Goal: Task Accomplishment & Management: Manage account settings

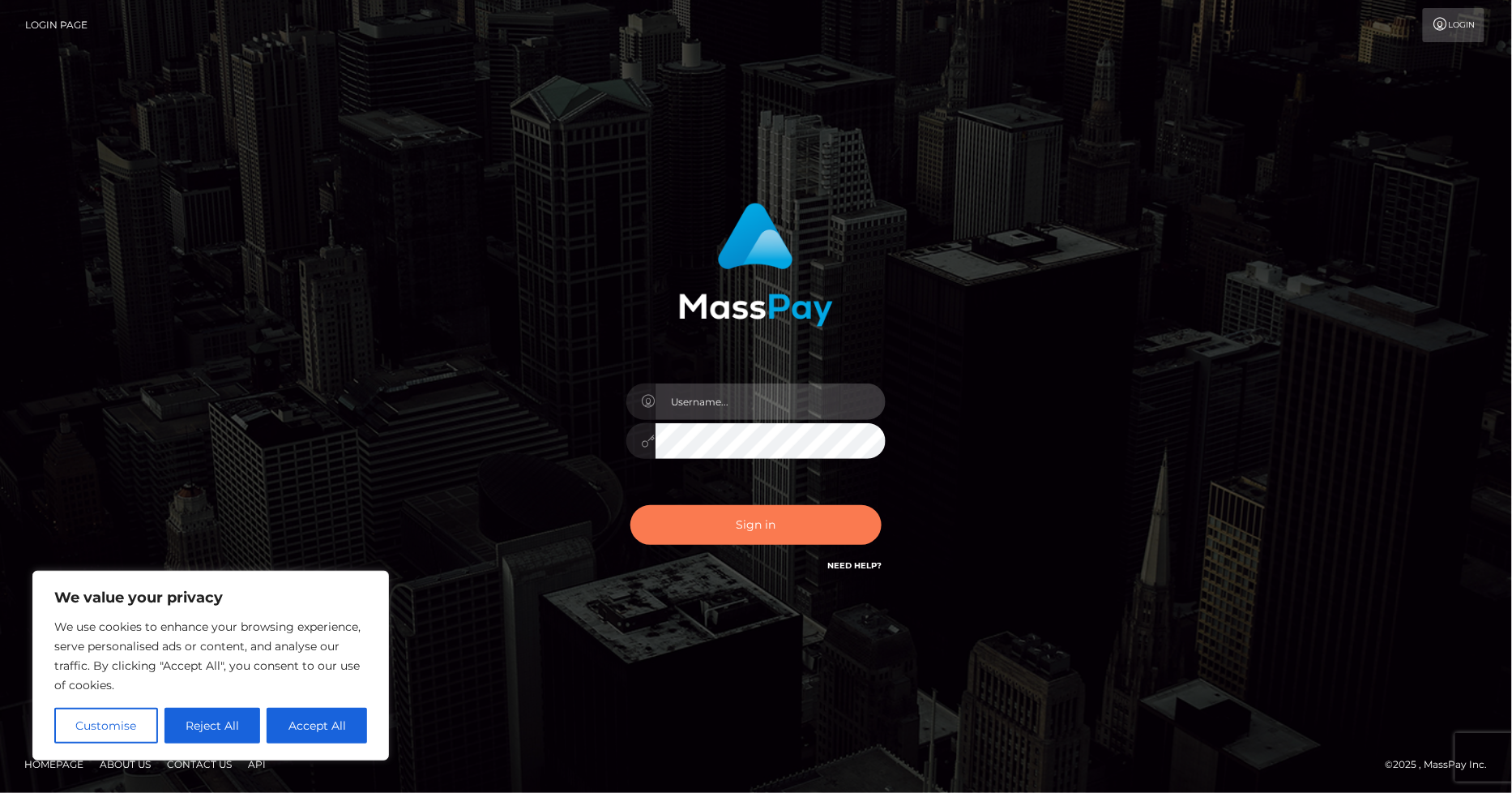
type input "[PERSON_NAME].ace"
click at [748, 517] on button "Sign in" at bounding box center [756, 525] width 251 height 40
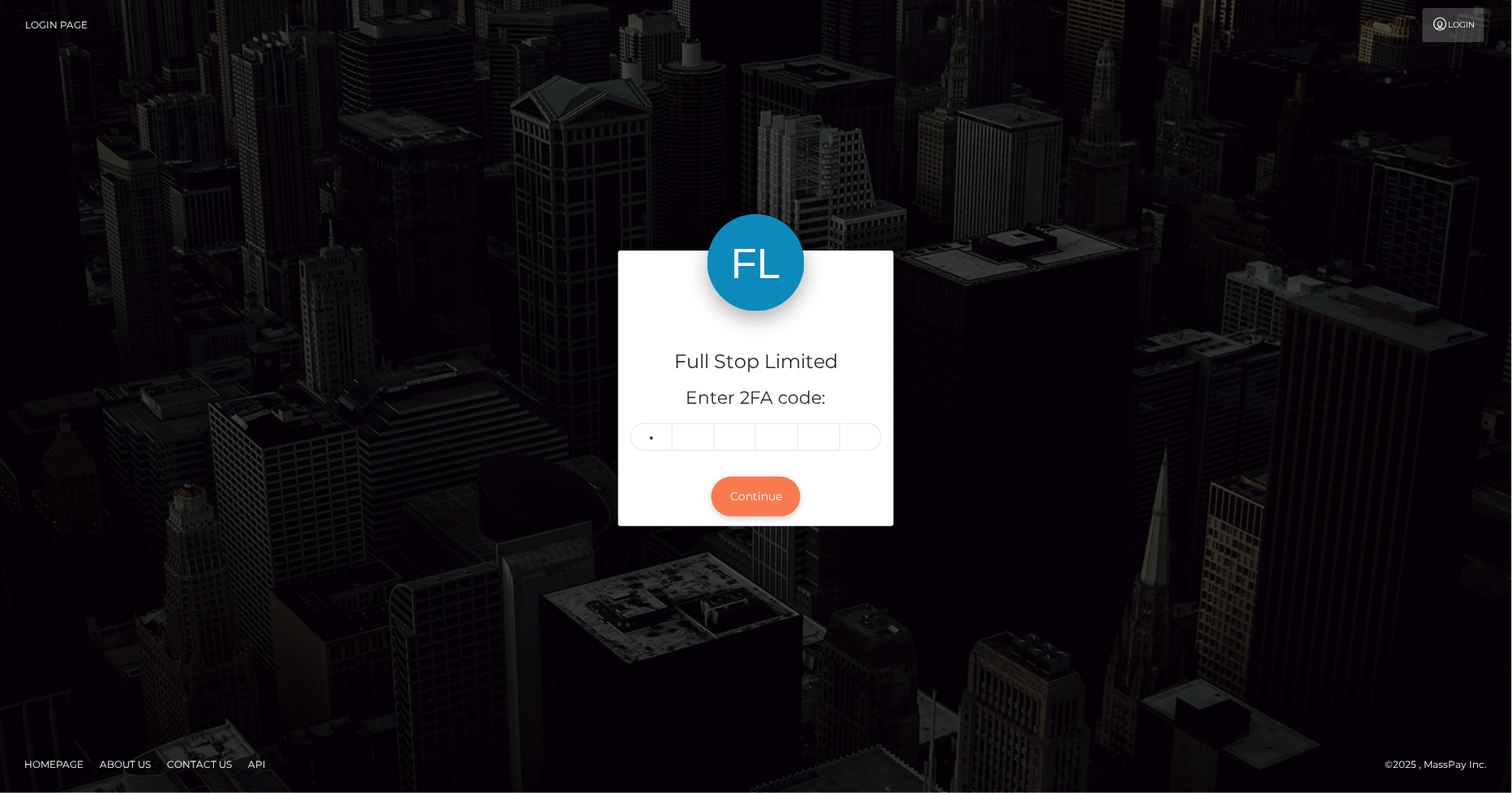
type input "5"
type input "7"
type input "2"
type input "6"
type input "2"
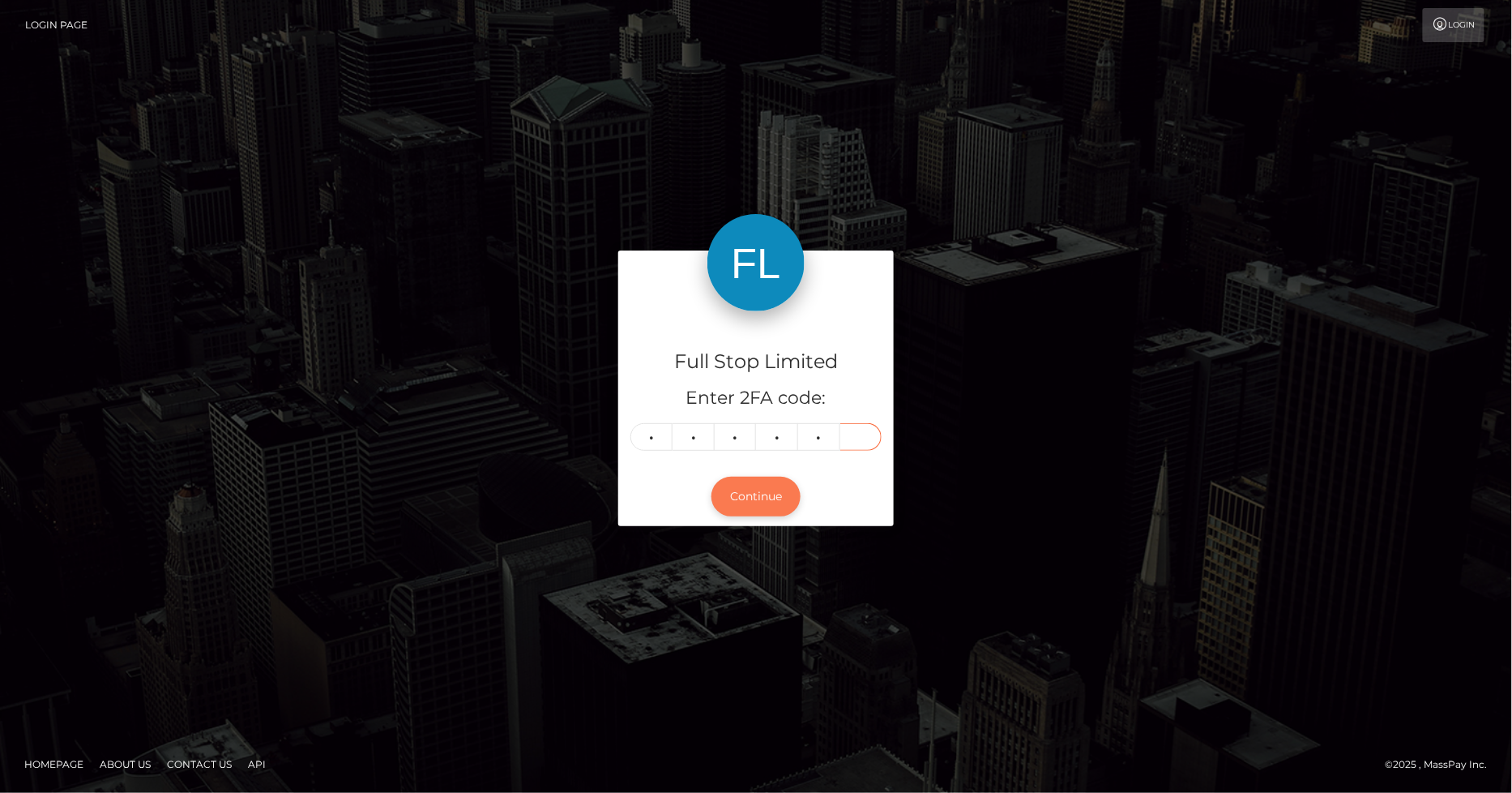
type input "5"
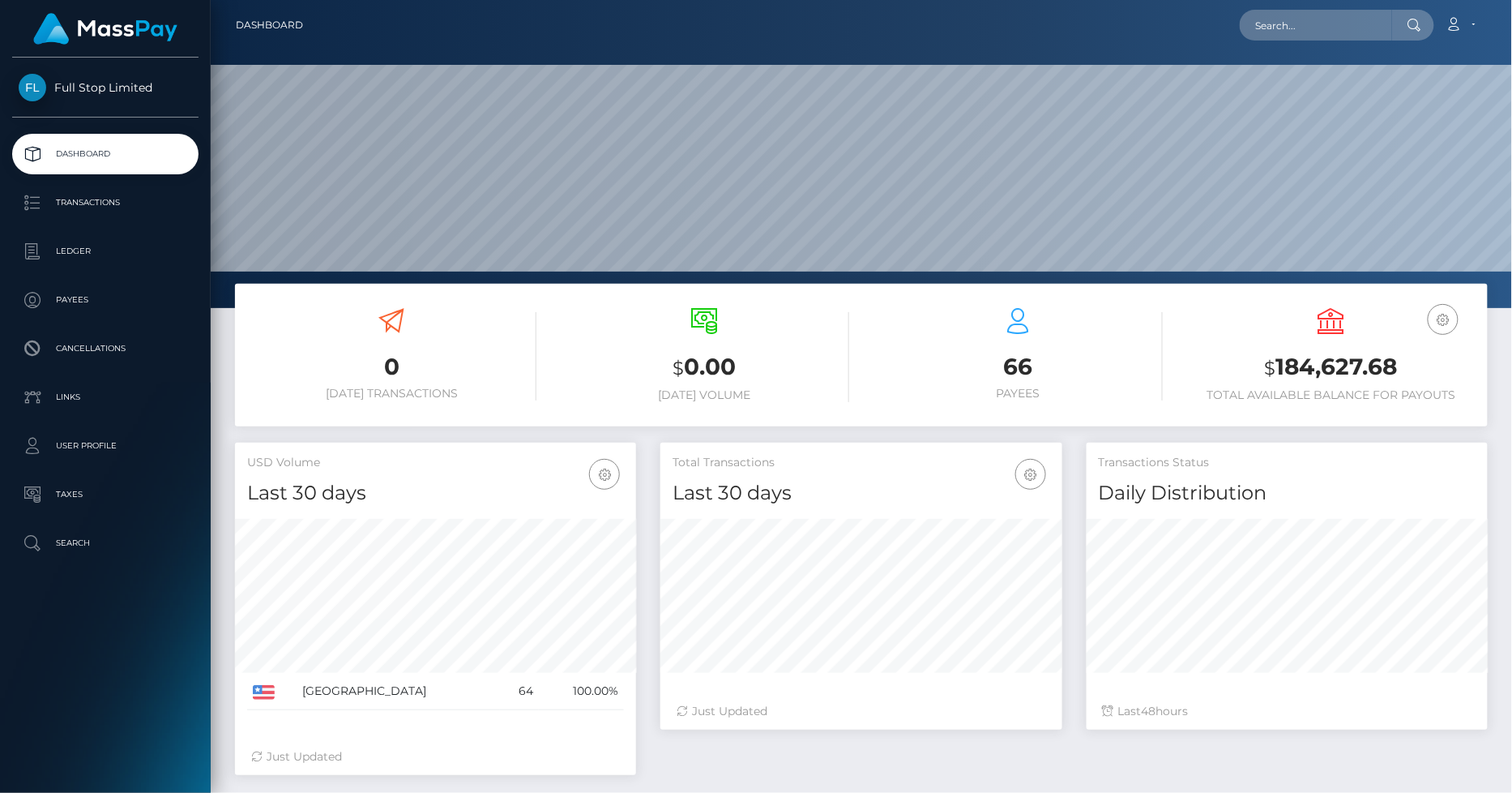
scroll to position [286, 401]
drag, startPoint x: 1397, startPoint y: 366, endPoint x: 1280, endPoint y: 367, distance: 117.0
click at [1280, 367] on h3 "$ 184,627.68" at bounding box center [1332, 367] width 289 height 34
copy h3 "184,627.68"
